Goal: Task Accomplishment & Management: Manage account settings

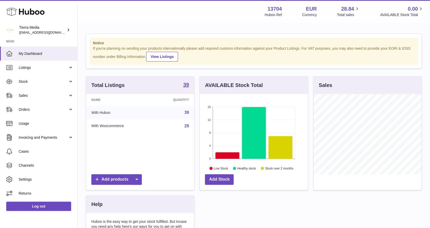
scroll to position [80, 108]
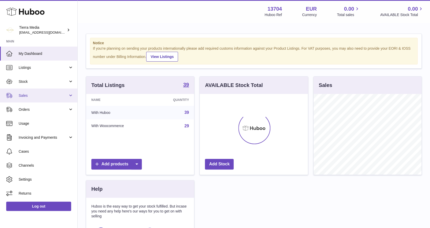
scroll to position [80, 108]
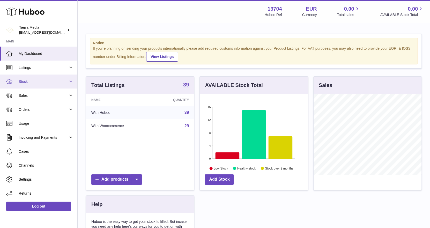
click at [33, 82] on span "Stock" at bounding box center [43, 81] width 49 height 5
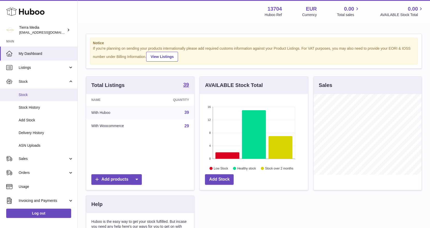
click at [27, 98] on link "Stock" at bounding box center [38, 95] width 77 height 13
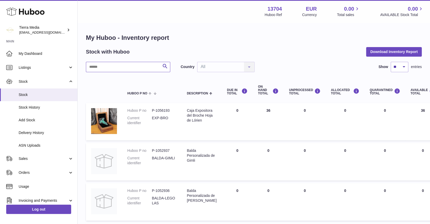
click at [126, 68] on input "text" at bounding box center [128, 67] width 84 height 10
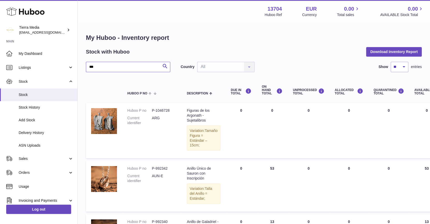
drag, startPoint x: 110, startPoint y: 64, endPoint x: 80, endPoint y: 65, distance: 30.3
type input "***"
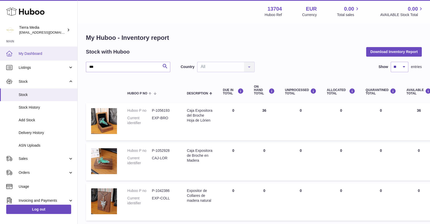
click at [42, 54] on span "My Dashboard" at bounding box center [46, 53] width 55 height 5
